Goal: Task Accomplishment & Management: Use online tool/utility

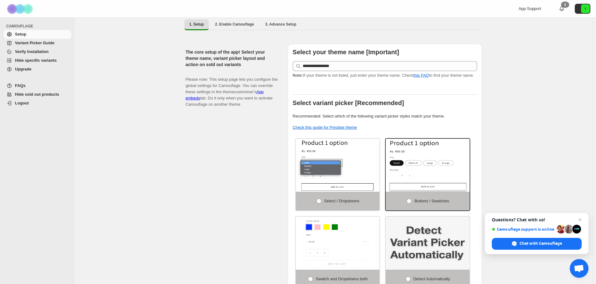
scroll to position [18, 0]
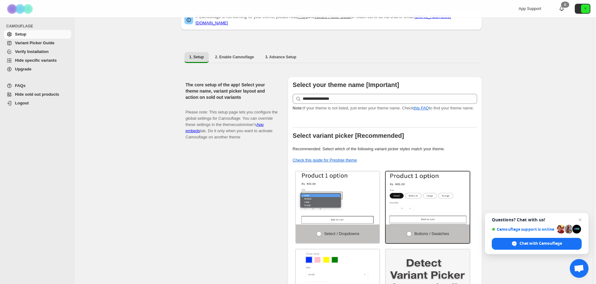
click at [28, 72] on span "Upgrade" at bounding box center [42, 69] width 55 height 6
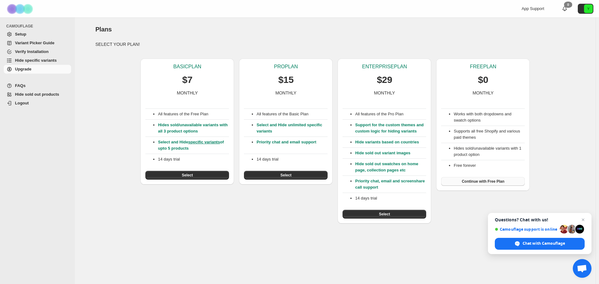
click at [497, 181] on span "Continue with Free Plan" at bounding box center [482, 181] width 43 height 5
click at [23, 35] on span "Setup" at bounding box center [20, 34] width 11 height 5
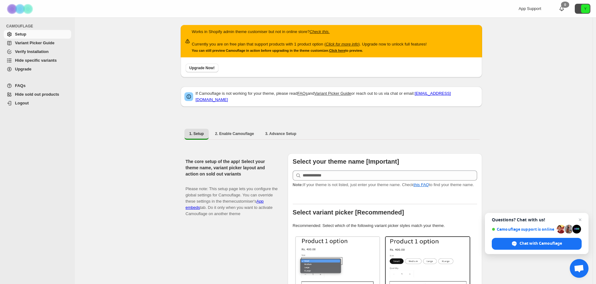
click at [586, 8] on icon "Y" at bounding box center [585, 8] width 9 height 9
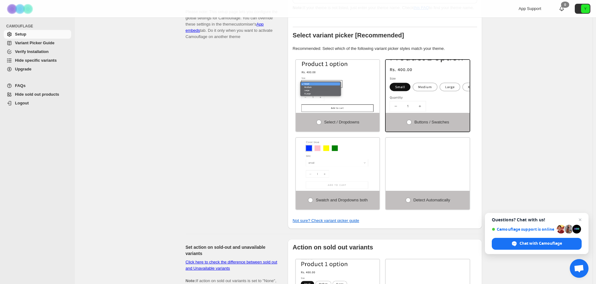
scroll to position [125, 0]
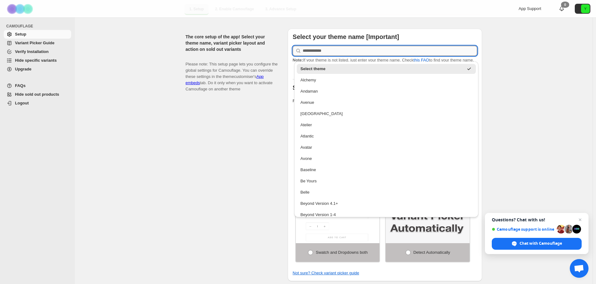
click at [361, 47] on input "text" at bounding box center [389, 51] width 174 height 10
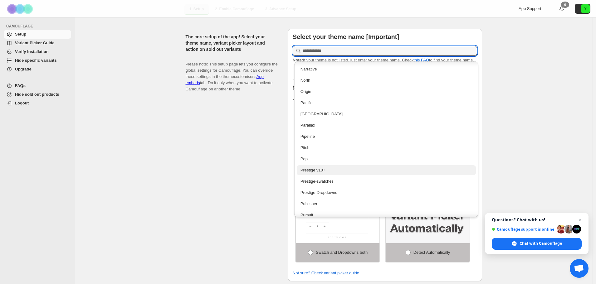
scroll to position [967, 0]
click at [344, 170] on div "Prestige-swatches" at bounding box center [386, 169] width 172 height 6
type input "**********"
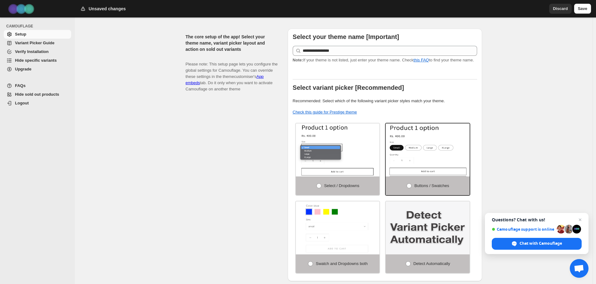
click at [182, 137] on div "**********" at bounding box center [331, 153] width 301 height 258
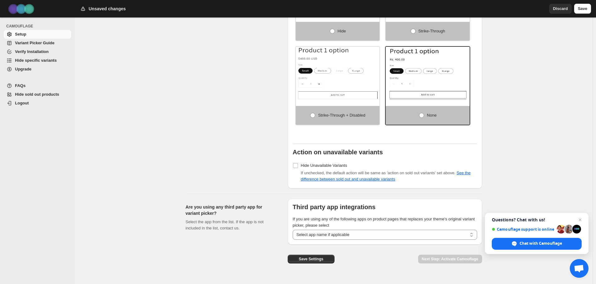
scroll to position [482, 0]
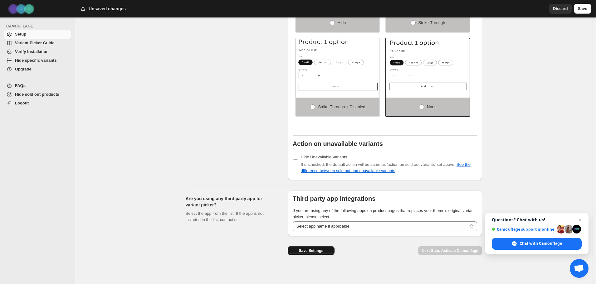
click at [325, 246] on button "Save Settings" at bounding box center [310, 250] width 47 height 9
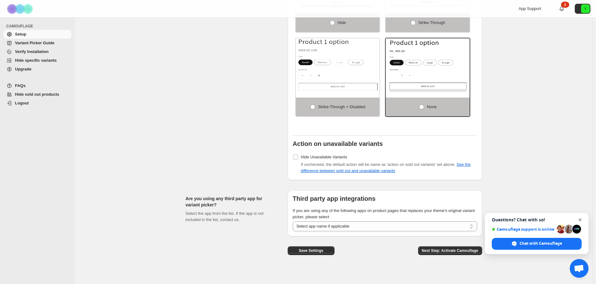
click at [582, 220] on span "Open chat" at bounding box center [580, 220] width 8 height 8
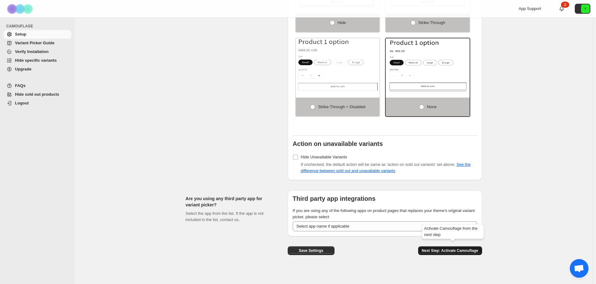
click at [467, 248] on span "Next Step: Activate Camouflage" at bounding box center [450, 250] width 56 height 5
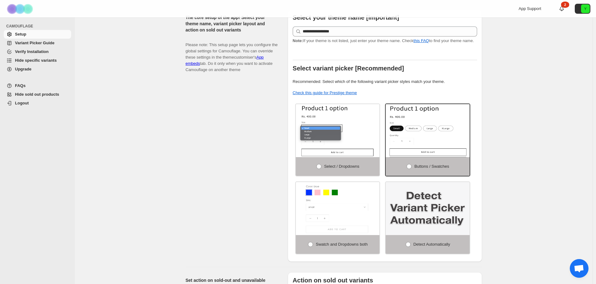
select select "**********"
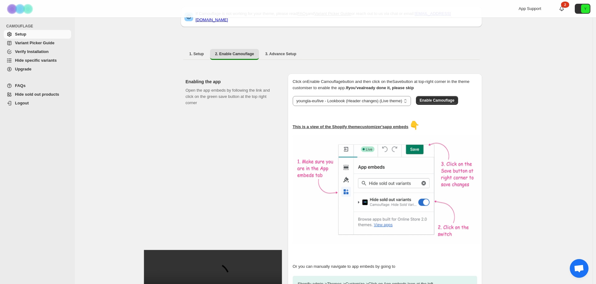
scroll to position [82, 0]
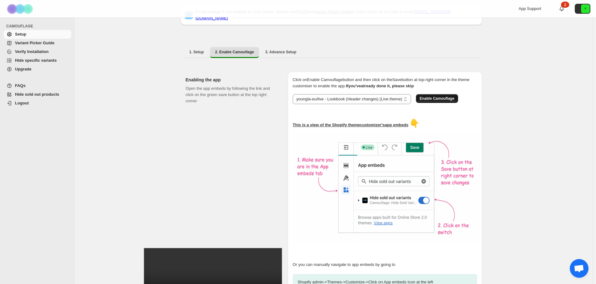
click at [446, 96] on span "Enable Camouflage" at bounding box center [436, 98] width 35 height 5
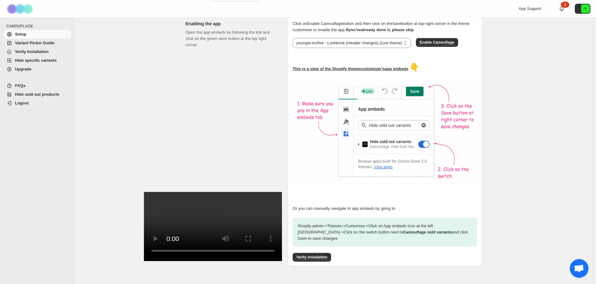
scroll to position [145, 0]
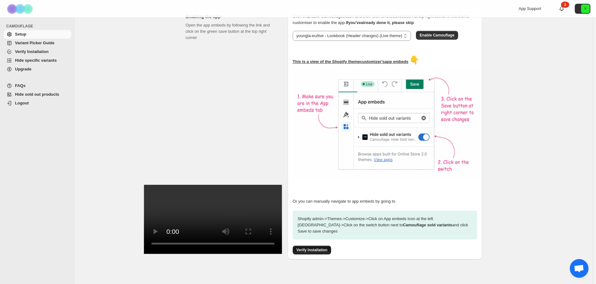
click at [312, 248] on span "Verify Installation" at bounding box center [311, 250] width 31 height 5
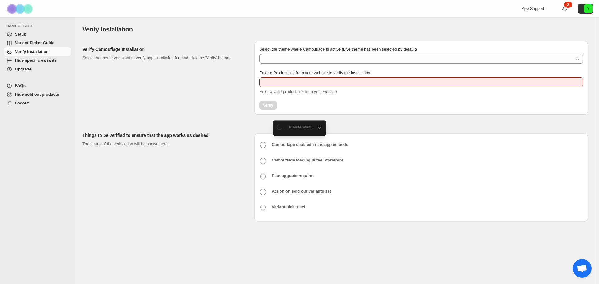
type input "**********"
select select "**********"
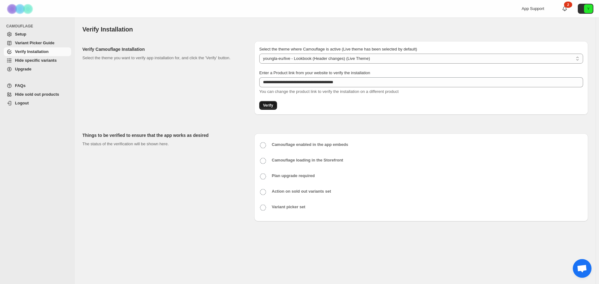
click at [272, 104] on span "Verify" at bounding box center [268, 105] width 10 height 5
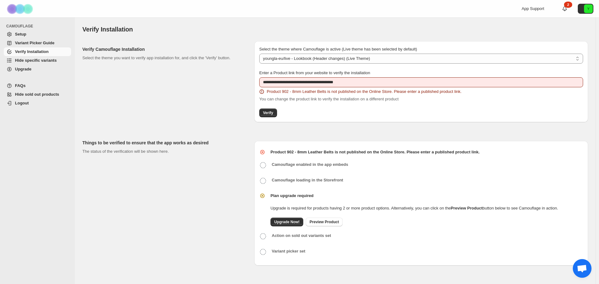
click at [206, 103] on div "Verify Camouflage Installation Select the theme you want to verify app installa…" at bounding box center [165, 81] width 167 height 81
click at [22, 33] on span "Setup" at bounding box center [20, 34] width 11 height 5
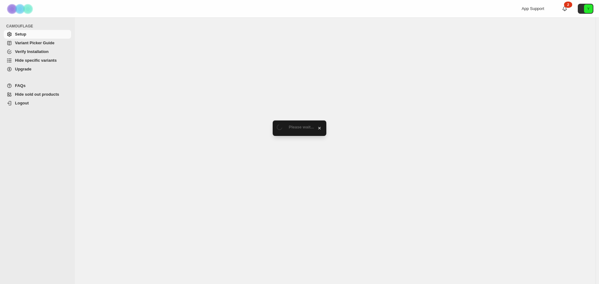
click at [20, 68] on span "Upgrade" at bounding box center [23, 69] width 17 height 5
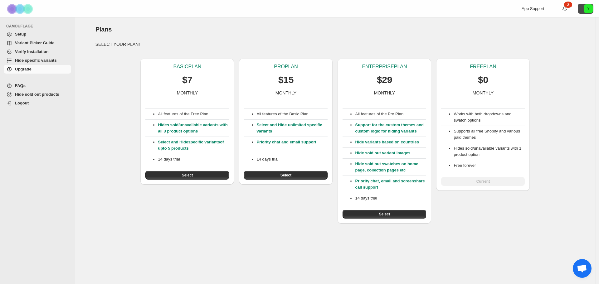
click at [591, 12] on icon "Y" at bounding box center [588, 8] width 9 height 9
click at [511, 36] on div "Plans. This page is ready Plans" at bounding box center [335, 29] width 480 height 24
click at [397, 214] on button "Select" at bounding box center [384, 214] width 84 height 9
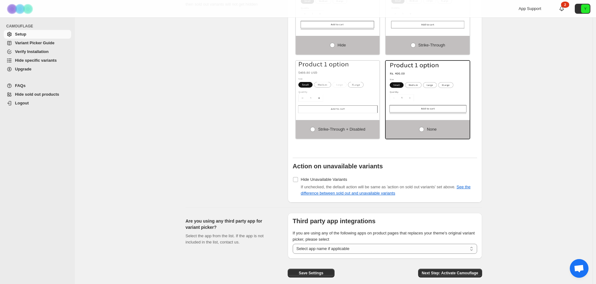
scroll to position [423, 0]
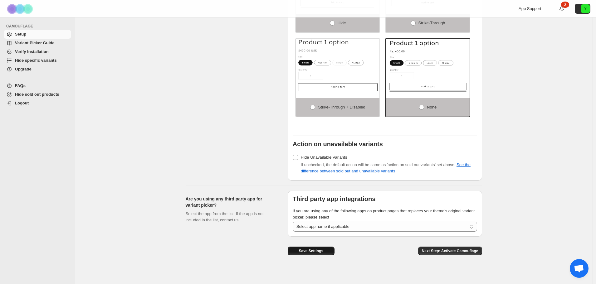
click at [321, 248] on span "Save Settings" at bounding box center [310, 250] width 25 height 5
click at [426, 248] on span "Next Step: Activate Camouflage" at bounding box center [450, 250] width 56 height 5
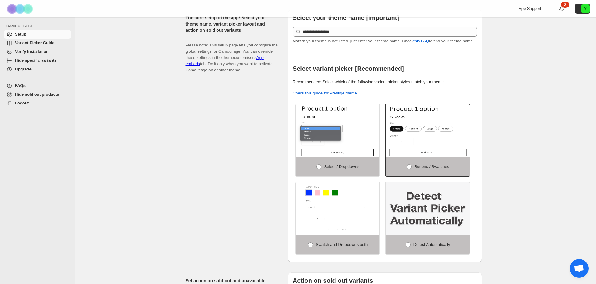
select select "**********"
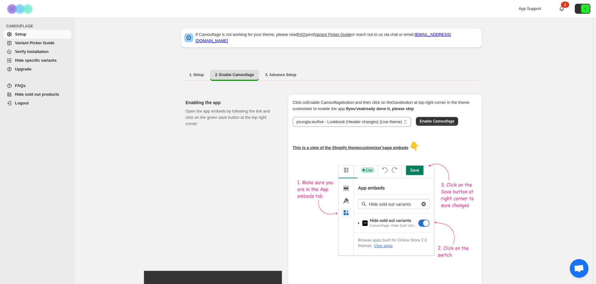
scroll to position [0, 0]
click at [589, 7] on icon "Y" at bounding box center [585, 8] width 9 height 9
click at [540, 84] on div "**********" at bounding box center [333, 198] width 517 height 362
